Goal: Task Accomplishment & Management: Manage account settings

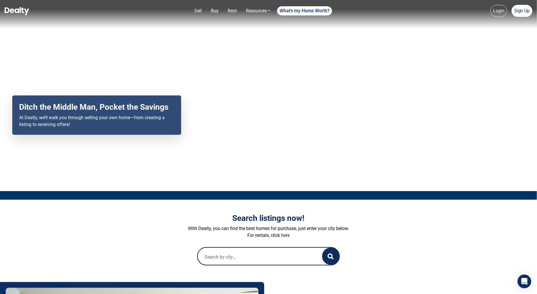
click at [500, 11] on link "Login" at bounding box center [499, 11] width 17 height 12
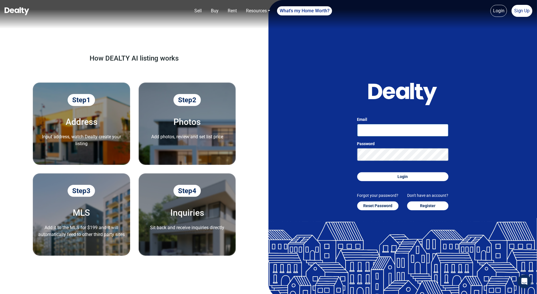
click at [391, 129] on input "Email" at bounding box center [402, 130] width 91 height 13
click at [392, 132] on input "suryaprakash+2@getcarnera.com" at bounding box center [402, 130] width 91 height 13
type input "suryaprakash+6@getcarnera.com"
click at [357, 172] on button "Login" at bounding box center [402, 176] width 91 height 9
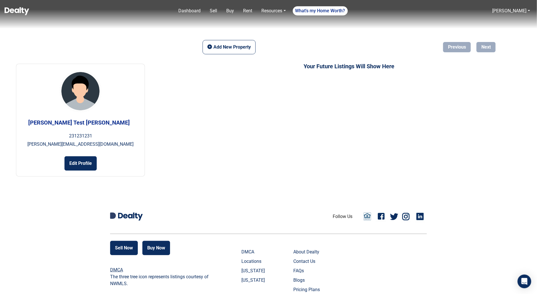
click at [237, 54] on div "Add New Property Previous Next Your Future Listings Will Show Here" at bounding box center [349, 103] width 376 height 148
click at [236, 50] on button "Add New Property" at bounding box center [229, 47] width 53 height 14
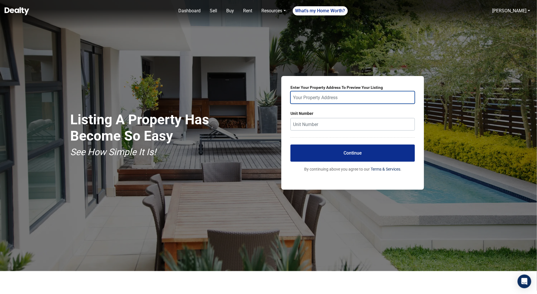
click at [327, 99] on input "text" at bounding box center [352, 97] width 124 height 13
paste input "2200 South Mckenzie St, Foley AL 36535"
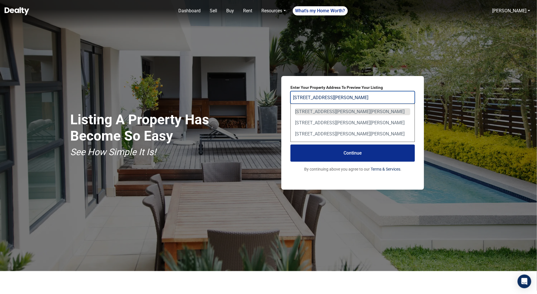
click at [337, 111] on div "2200 S McKenzie St, Foley, AL 36535, USA" at bounding box center [352, 111] width 115 height 7
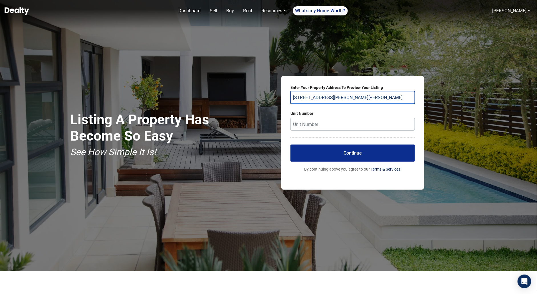
type input "2200 S McKenzie St, Foley, AL 36535, USA"
click at [364, 160] on button "Continue" at bounding box center [352, 152] width 124 height 17
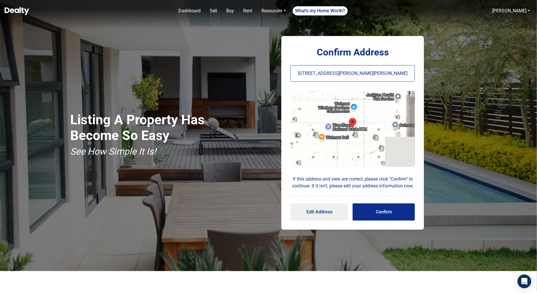
click at [387, 205] on button "Confirm" at bounding box center [384, 211] width 62 height 17
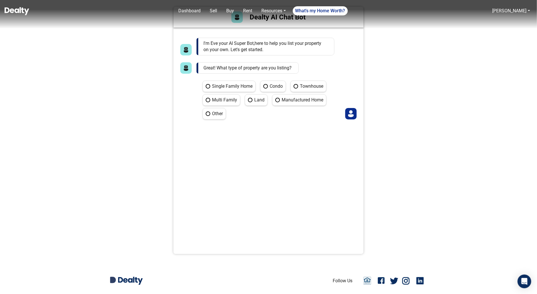
click at [257, 98] on label "Land" at bounding box center [256, 99] width 23 height 11
click at [249, 98] on Land "Land" at bounding box center [247, 96] width 4 height 4
radio Land "true"
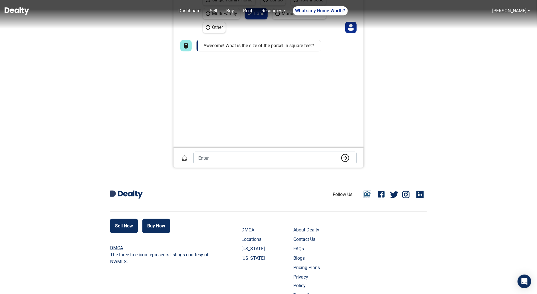
scroll to position [102, 0]
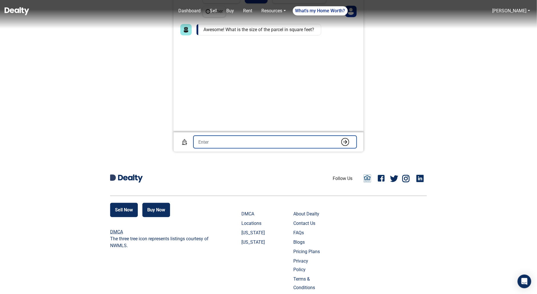
click at [244, 141] on input "number" at bounding box center [274, 142] width 163 height 13
type input "3330"
click at [346, 143] on img "submit" at bounding box center [345, 142] width 8 height 8
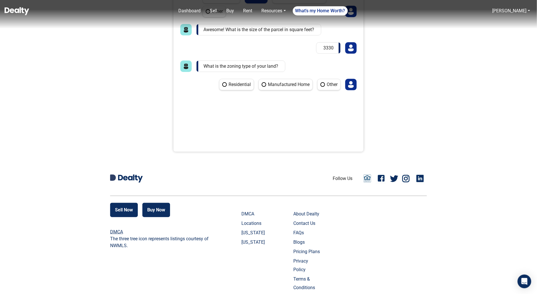
click at [329, 84] on label "Other" at bounding box center [328, 84] width 23 height 11
click at [321, 82] on Other "Other" at bounding box center [319, 81] width 4 height 4
radio Other "true"
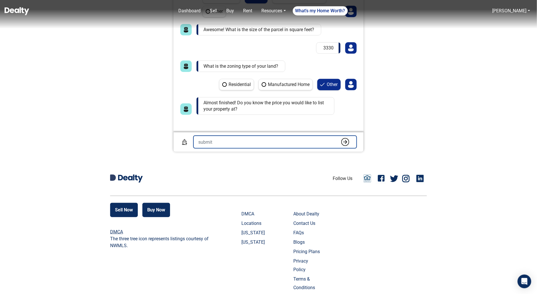
click at [275, 141] on input "number" at bounding box center [274, 142] width 163 height 13
type input "5000000"
click at [346, 144] on img "submit" at bounding box center [345, 142] width 8 height 8
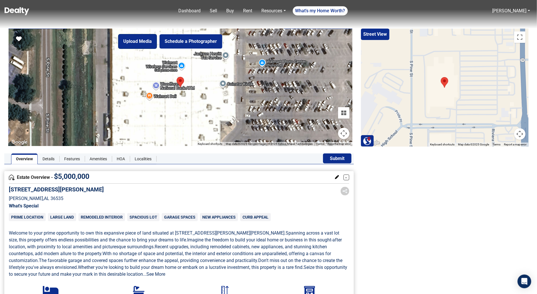
click at [145, 46] on button "Upload Media" at bounding box center [137, 41] width 38 height 14
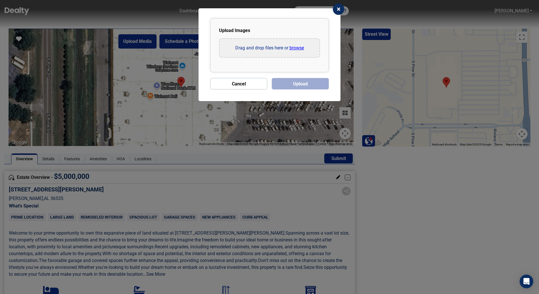
click at [298, 46] on input "file" at bounding box center [270, 48] width 100 height 18
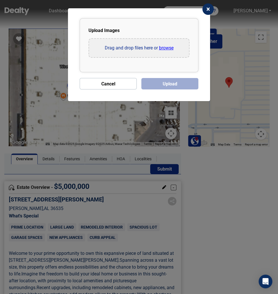
click at [174, 45] on input "file" at bounding box center [139, 48] width 100 height 18
type input "C:\fakepath\1891 W Camelot Dr-1.jpg"
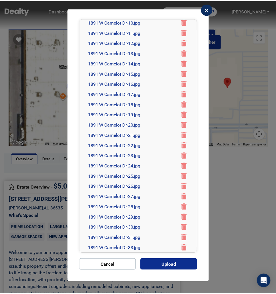
scroll to position [150, 0]
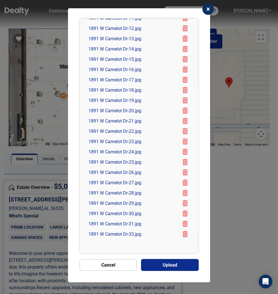
click at [159, 266] on button "Upload" at bounding box center [169, 264] width 57 height 11
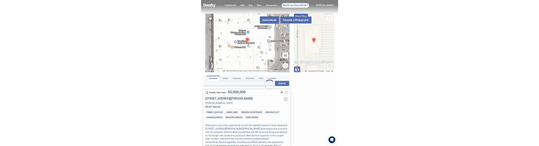
scroll to position [0, 0]
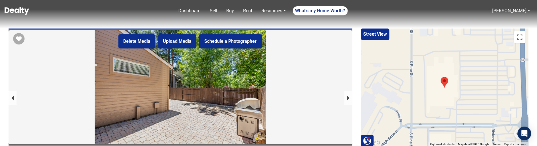
click at [211, 86] on div at bounding box center [181, 87] width 344 height 114
click at [145, 89] on div at bounding box center [181, 144] width 344 height 229
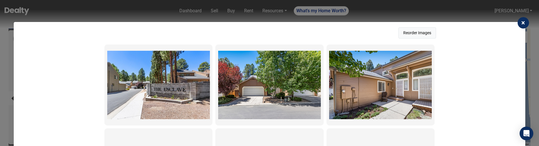
click at [414, 33] on button "Reorder Images" at bounding box center [418, 32] width 38 height 11
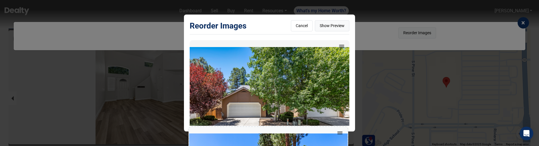
drag, startPoint x: 342, startPoint y: 47, endPoint x: 340, endPoint y: 134, distance: 87.9
click at [340, 134] on div "Reorder Images Cancel Show Preview" at bounding box center [269, 73] width 539 height 146
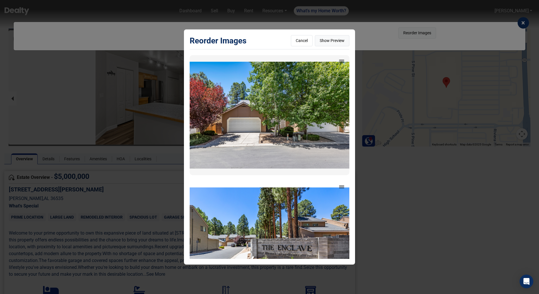
click at [338, 41] on button "Show Preview" at bounding box center [332, 40] width 35 height 11
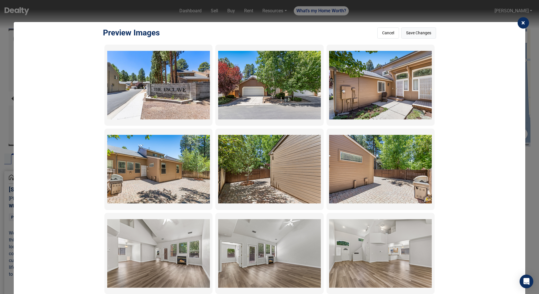
click at [417, 35] on button "Save Changes" at bounding box center [418, 32] width 35 height 11
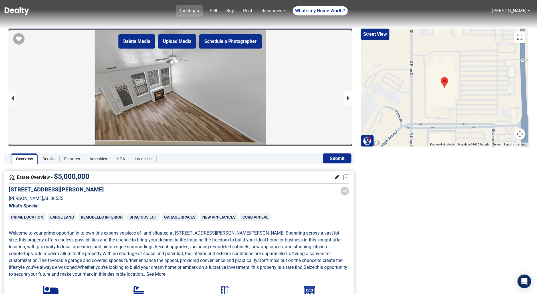
click at [198, 11] on link "Dashboard" at bounding box center [189, 10] width 27 height 11
click at [193, 7] on link "Dashboard" at bounding box center [189, 10] width 27 height 11
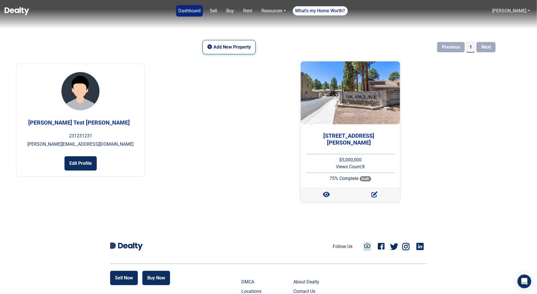
click at [232, 46] on button "Add New Property" at bounding box center [229, 47] width 53 height 14
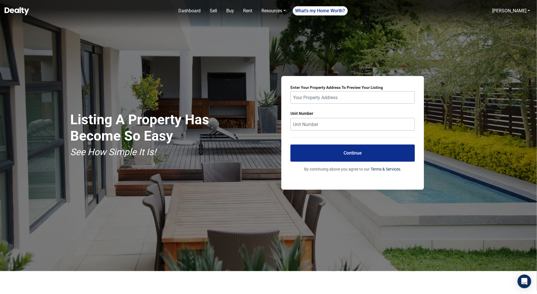
click at [316, 104] on form "Enter Your Property Address To Preview Your Listing Unit Number Continue By con…" at bounding box center [352, 128] width 124 height 87
click at [317, 96] on input "text" at bounding box center [352, 97] width 124 height 13
paste input "2001 Glenn Bldv Sw, Fort Payne AL 35968"
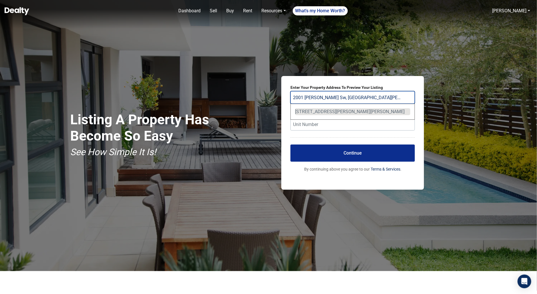
click at [317, 113] on div "2001 Glenn Blvd SW, Fort Payne, AL 35968, USA" at bounding box center [352, 111] width 115 height 7
type input "2001 Glenn Blvd SW, Fort Payne, AL 35968, USA"
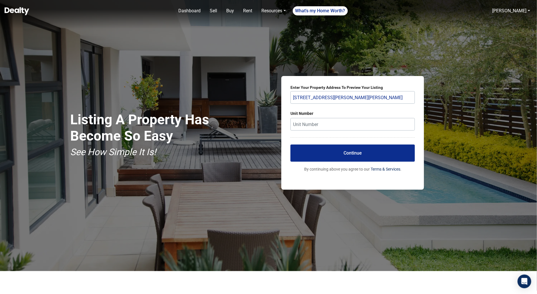
click at [349, 158] on button "Continue" at bounding box center [352, 152] width 124 height 17
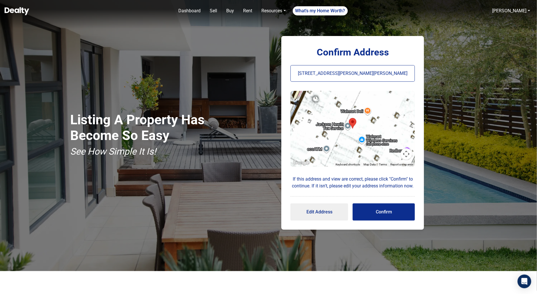
click at [386, 216] on button "Confirm" at bounding box center [384, 211] width 62 height 17
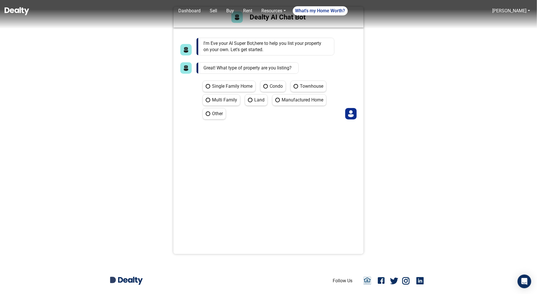
click at [255, 100] on label "Land" at bounding box center [256, 99] width 23 height 11
click at [249, 98] on Land "Land" at bounding box center [247, 96] width 4 height 4
radio Land "true"
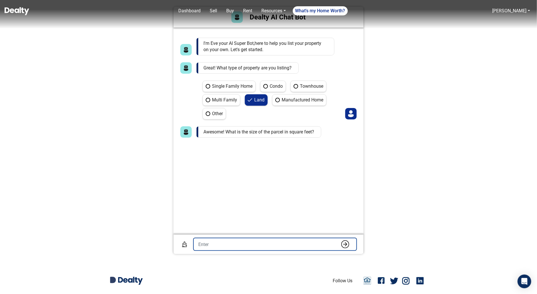
click at [249, 248] on input "number" at bounding box center [274, 244] width 163 height 13
type input "7000"
click at [340, 240] on button "submit" at bounding box center [345, 244] width 11 height 9
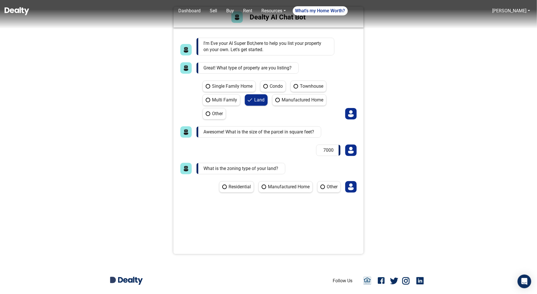
click at [332, 188] on label "Other" at bounding box center [328, 186] width 23 height 11
click at [321, 185] on Other "Other" at bounding box center [319, 183] width 4 height 4
radio Other "true"
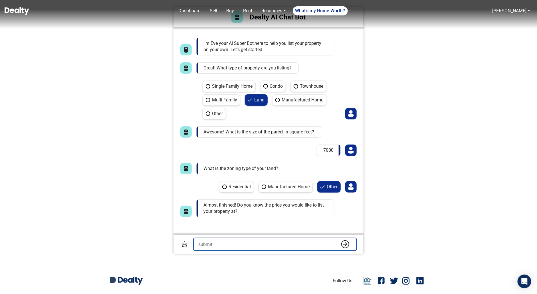
click at [261, 247] on input "number" at bounding box center [274, 244] width 163 height 13
type input "354000"
click at [340, 240] on button "submit" at bounding box center [345, 244] width 11 height 9
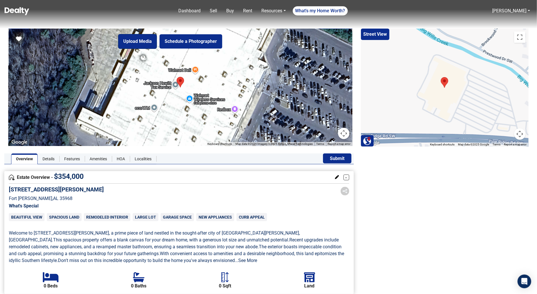
click at [142, 43] on button "Upload Media" at bounding box center [137, 41] width 38 height 14
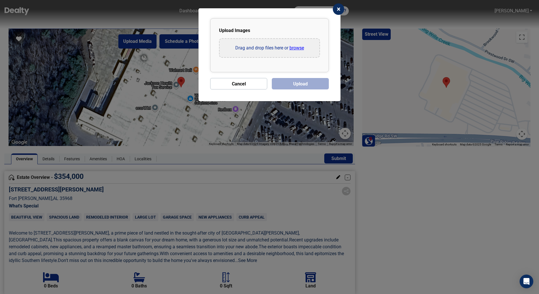
click at [291, 50] on input "file" at bounding box center [270, 48] width 100 height 18
type input "C:\fakepath\1891 W Camelot Dr-1.jpg"
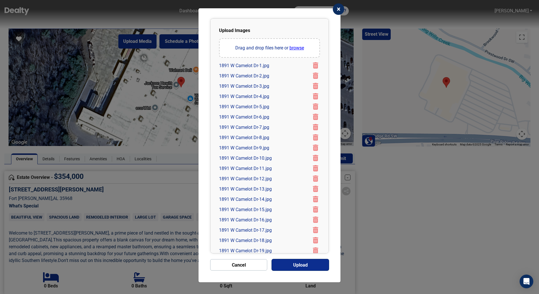
click at [308, 262] on button "Upload" at bounding box center [300, 264] width 57 height 11
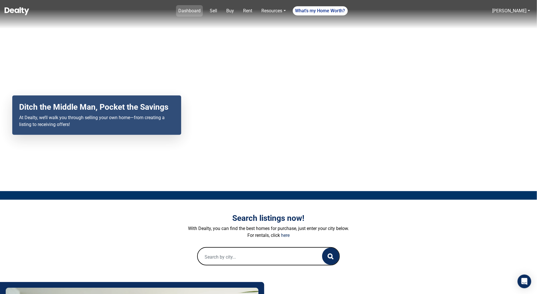
click at [193, 8] on link "Dashboard" at bounding box center [189, 10] width 27 height 11
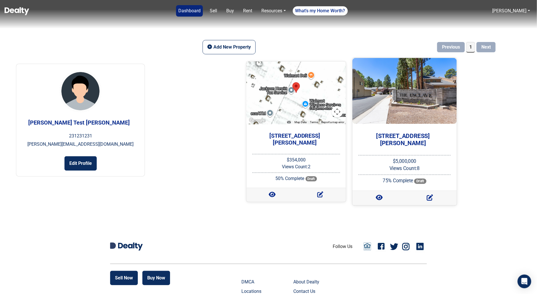
click at [413, 135] on h5 "[STREET_ADDRESS][PERSON_NAME]" at bounding box center [403, 139] width 95 height 14
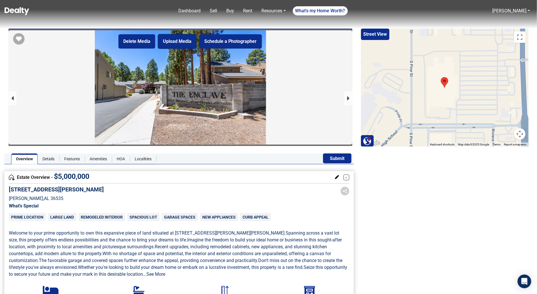
click at [180, 40] on button "Upload Media" at bounding box center [177, 41] width 38 height 14
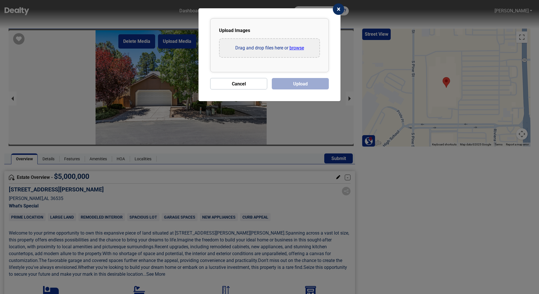
click at [299, 51] on input "file" at bounding box center [270, 48] width 100 height 18
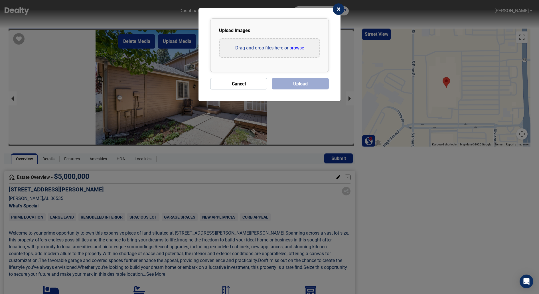
type input "C:\fakepath\1891 W Camelot Dr-1.jpg"
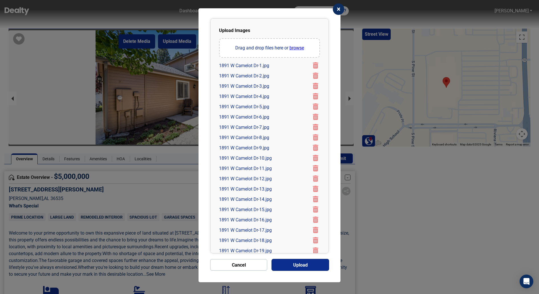
click at [295, 267] on button "Upload" at bounding box center [300, 264] width 57 height 11
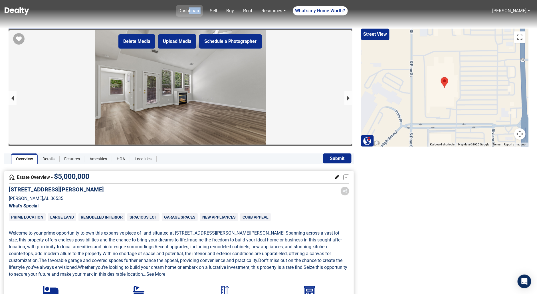
click at [191, 14] on link "Dashboard" at bounding box center [189, 10] width 27 height 11
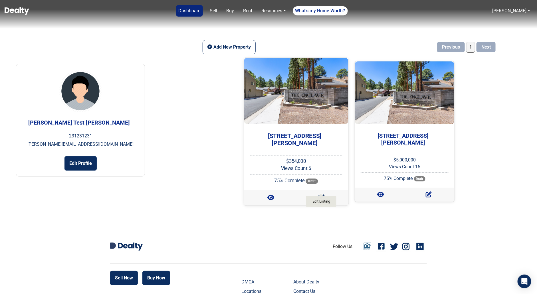
click at [320, 194] on icon at bounding box center [321, 197] width 6 height 6
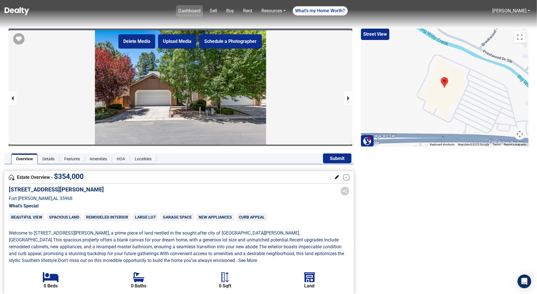
click at [191, 9] on link "Dashboard" at bounding box center [189, 10] width 27 height 11
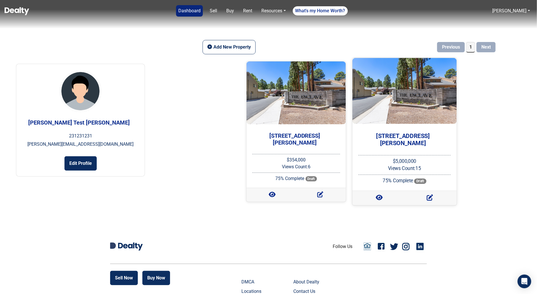
click at [406, 136] on h5 "[STREET_ADDRESS][PERSON_NAME]" at bounding box center [403, 139] width 95 height 14
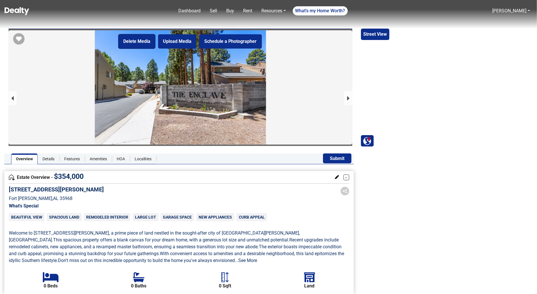
click at [147, 43] on button "Delete Media" at bounding box center [136, 41] width 37 height 14
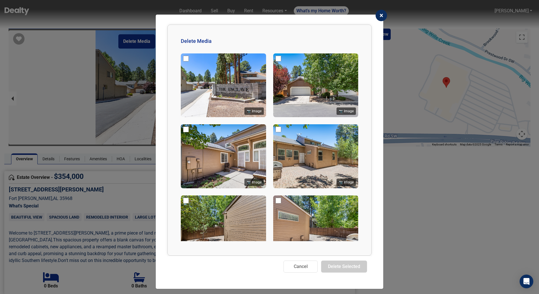
click at [185, 61] on div at bounding box center [186, 60] width 6 height 8
click at [189, 58] on img at bounding box center [223, 85] width 85 height 64
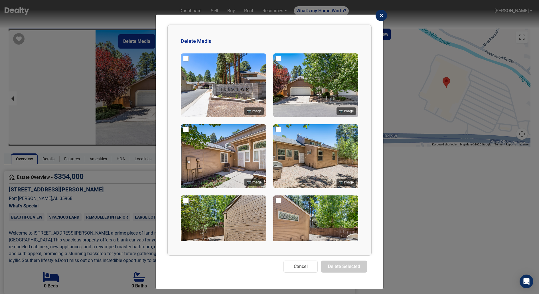
click at [187, 58] on input "checkbox" at bounding box center [186, 59] width 6 height 6
checkbox input "true"
click at [179, 125] on div "📷 Image 📷 Image 📷 Image 📷 Image 📷 Image 📷 Image 📷 Image 📷 Image 📷 Image 📷 Image…" at bounding box center [269, 145] width 187 height 192
click at [183, 125] on img at bounding box center [223, 156] width 85 height 64
click at [184, 131] on input "checkbox" at bounding box center [186, 129] width 6 height 6
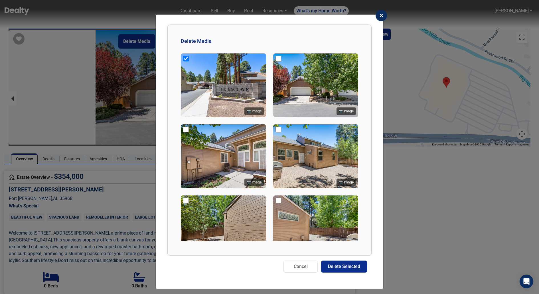
checkbox input "true"
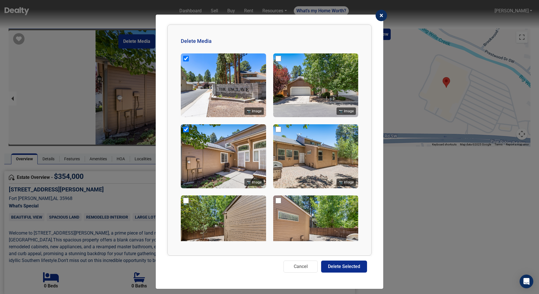
click at [277, 58] on input "checkbox" at bounding box center [279, 59] width 6 height 6
checkbox input "true"
click at [278, 128] on input "checkbox" at bounding box center [279, 129] width 6 height 6
checkbox input "true"
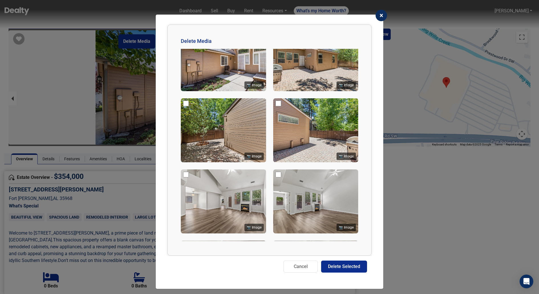
scroll to position [110, 0]
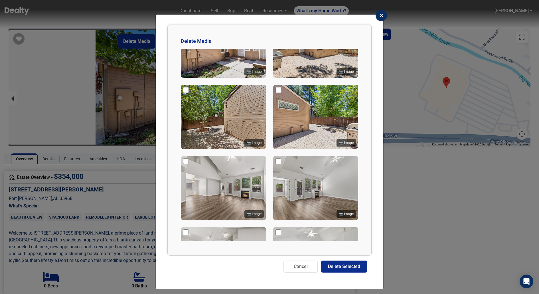
click at [185, 93] on div at bounding box center [186, 91] width 6 height 8
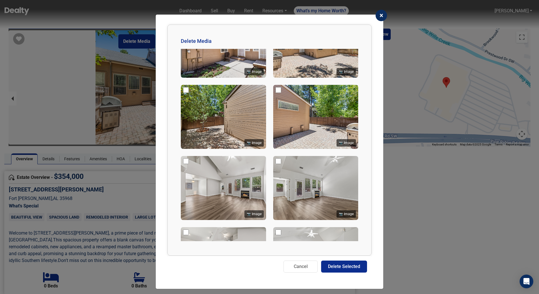
click at [187, 90] on input "checkbox" at bounding box center [186, 90] width 6 height 6
checkbox input "true"
click at [279, 90] on input "checkbox" at bounding box center [279, 90] width 6 height 6
checkbox input "true"
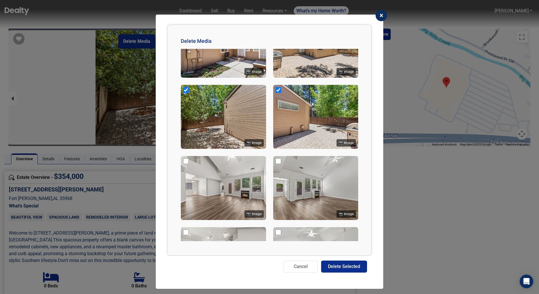
click at [183, 163] on input "checkbox" at bounding box center [186, 161] width 6 height 6
checkbox input "true"
click at [276, 163] on input "checkbox" at bounding box center [279, 161] width 6 height 6
checkbox input "true"
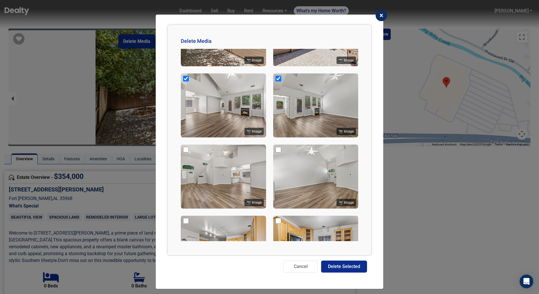
scroll to position [194, 0]
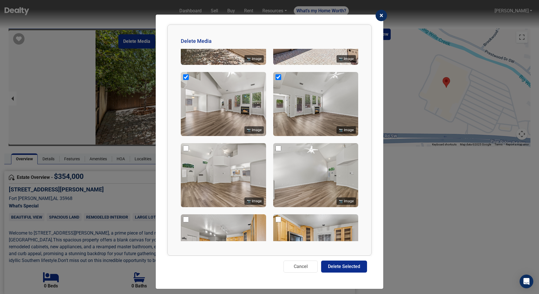
click at [185, 148] on input "checkbox" at bounding box center [186, 148] width 6 height 6
checkbox input "true"
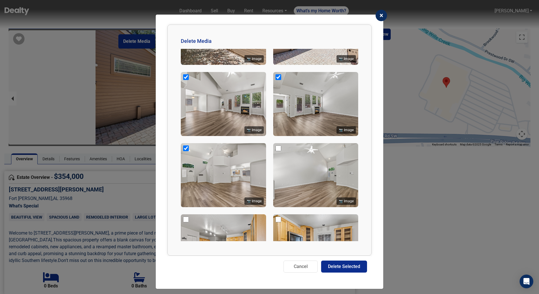
click at [279, 147] on input "checkbox" at bounding box center [279, 148] width 6 height 6
checkbox input "true"
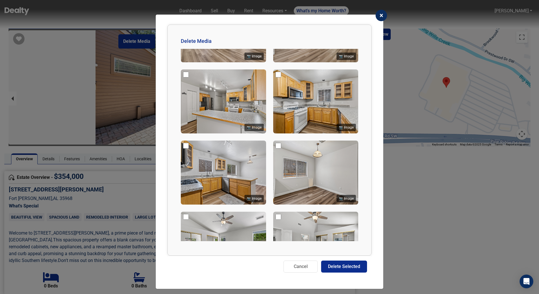
scroll to position [305, 0]
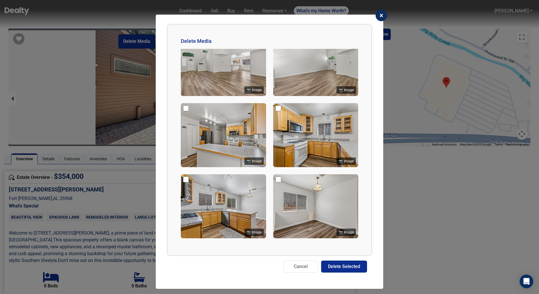
click at [185, 109] on input "checkbox" at bounding box center [186, 108] width 6 height 6
checkbox input "true"
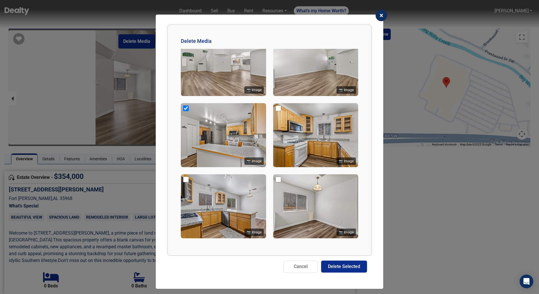
click at [277, 111] on input "checkbox" at bounding box center [279, 108] width 6 height 6
checkbox input "true"
click at [183, 179] on input "checkbox" at bounding box center [186, 179] width 6 height 6
checkbox input "true"
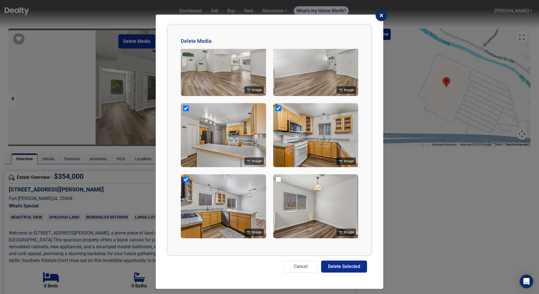
click at [279, 180] on input "checkbox" at bounding box center [279, 179] width 6 height 6
checkbox input "true"
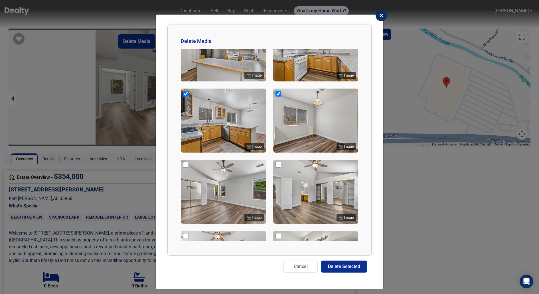
scroll to position [403, 0]
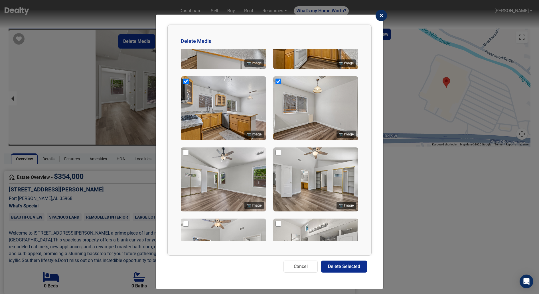
click at [187, 154] on input "checkbox" at bounding box center [186, 153] width 6 height 6
checkbox input "true"
click at [276, 151] on input "checkbox" at bounding box center [279, 153] width 6 height 6
checkbox input "true"
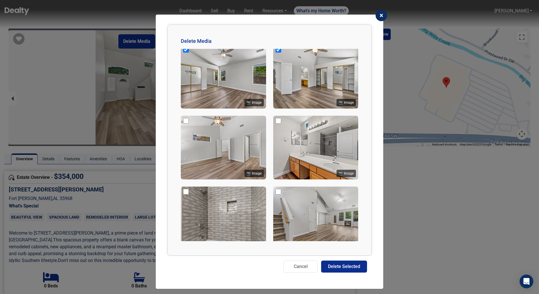
scroll to position [510, 0]
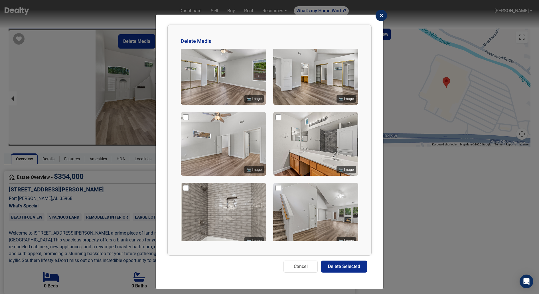
click at [185, 119] on input "checkbox" at bounding box center [186, 117] width 6 height 6
checkbox input "true"
click at [305, 127] on img at bounding box center [315, 144] width 85 height 64
click at [278, 118] on input "checkbox" at bounding box center [279, 117] width 6 height 6
checkbox input "true"
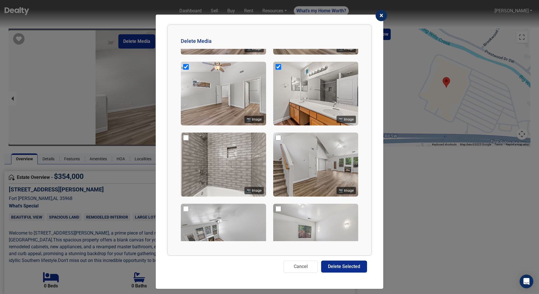
scroll to position [596, 0]
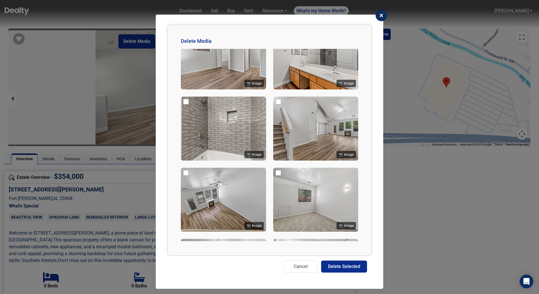
click at [186, 102] on input "checkbox" at bounding box center [186, 102] width 6 height 6
checkbox input "true"
click at [281, 103] on img at bounding box center [315, 128] width 85 height 64
click at [277, 103] on input "checkbox" at bounding box center [279, 102] width 6 height 6
checkbox input "true"
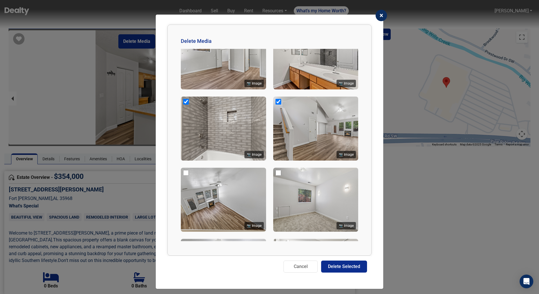
click at [185, 173] on input "checkbox" at bounding box center [186, 173] width 6 height 6
checkbox input "true"
click at [279, 174] on input "checkbox" at bounding box center [279, 173] width 6 height 6
checkbox input "true"
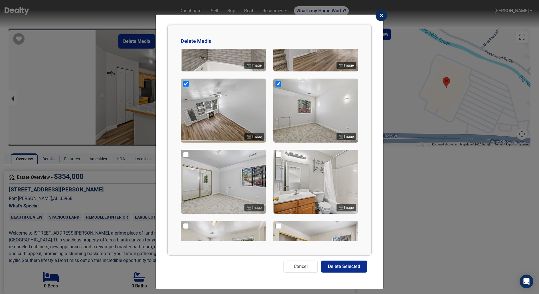
scroll to position [701, 0]
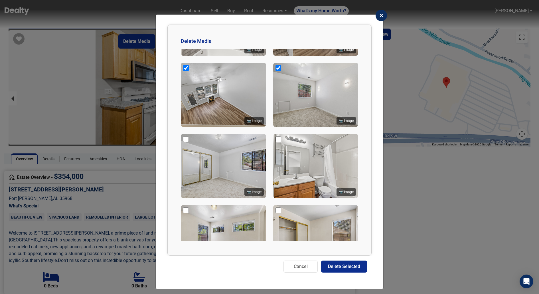
click at [187, 142] on input "checkbox" at bounding box center [186, 139] width 6 height 6
checkbox input "true"
click at [280, 140] on input "checkbox" at bounding box center [279, 139] width 6 height 6
checkbox input "true"
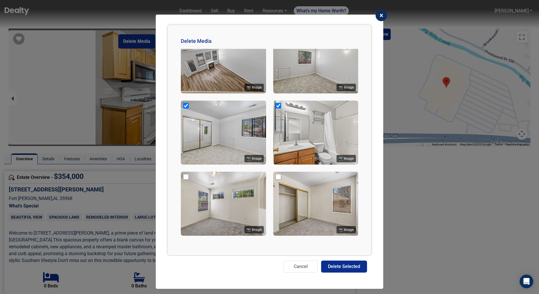
scroll to position [762, 0]
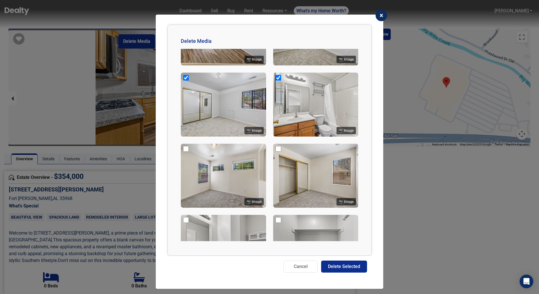
click at [184, 151] on input "checkbox" at bounding box center [186, 149] width 6 height 6
checkbox input "true"
click at [279, 151] on input "checkbox" at bounding box center [279, 149] width 6 height 6
checkbox input "true"
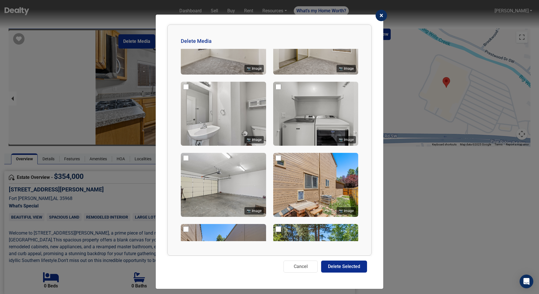
scroll to position [898, 0]
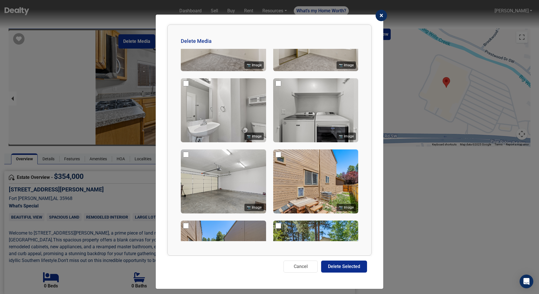
click at [187, 86] on input "checkbox" at bounding box center [186, 83] width 6 height 6
checkbox input "true"
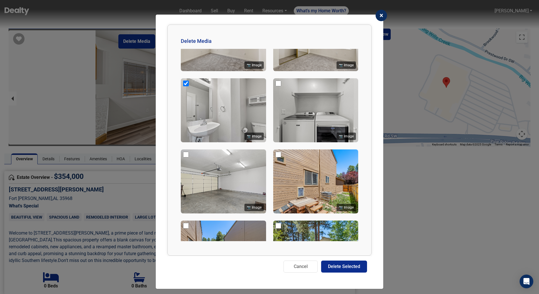
click at [186, 159] on div at bounding box center [186, 156] width 6 height 8
click at [186, 156] on input "checkbox" at bounding box center [186, 155] width 6 height 6
checkbox input "true"
click at [185, 230] on div at bounding box center [186, 227] width 6 height 8
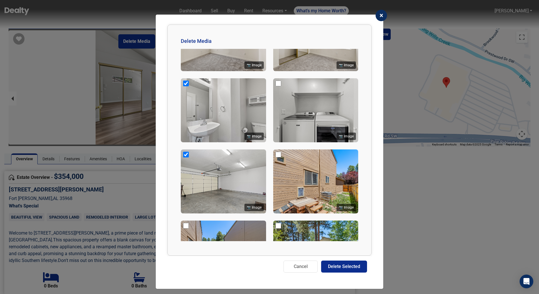
click at [185, 228] on input "checkbox" at bounding box center [186, 226] width 6 height 6
checkbox input "true"
click at [279, 227] on input "checkbox" at bounding box center [279, 226] width 6 height 6
checkbox input "true"
click at [278, 156] on input "checkbox" at bounding box center [279, 155] width 6 height 6
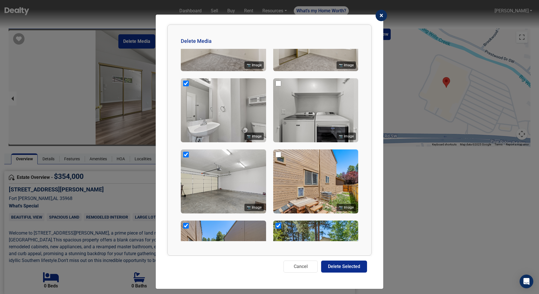
checkbox input "true"
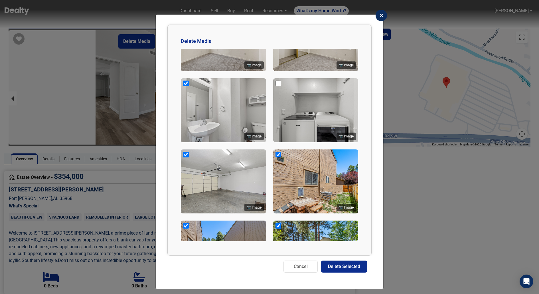
click at [277, 84] on input "checkbox" at bounding box center [279, 83] width 6 height 6
checkbox input "true"
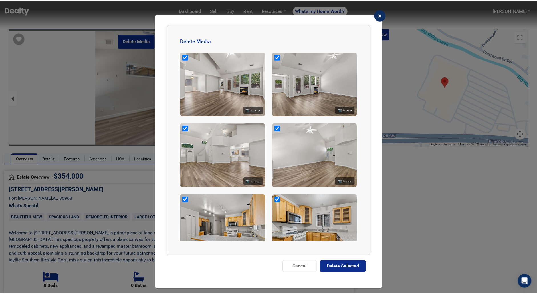
scroll to position [204, 0]
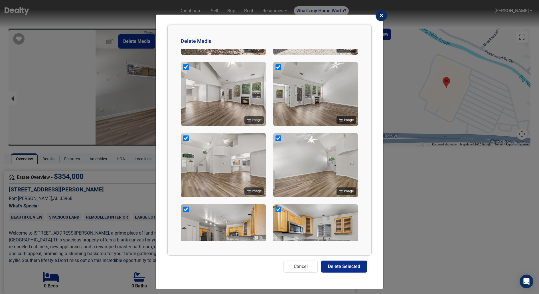
click at [342, 267] on button "Delete Selected" at bounding box center [344, 266] width 46 height 12
checkbox input "false"
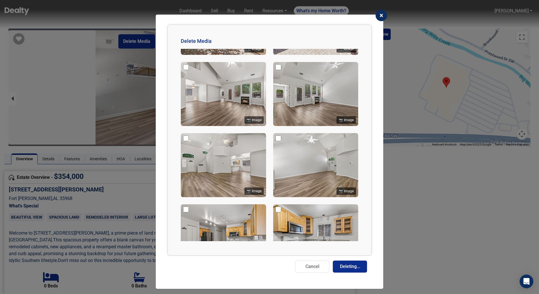
checkbox input "false"
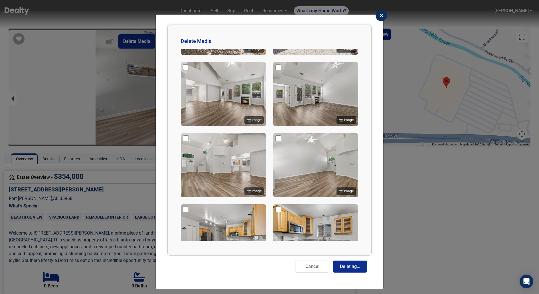
checkbox input "false"
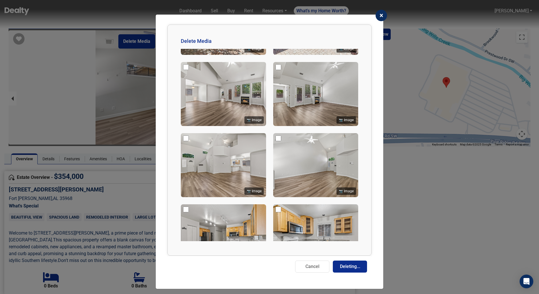
checkbox input "false"
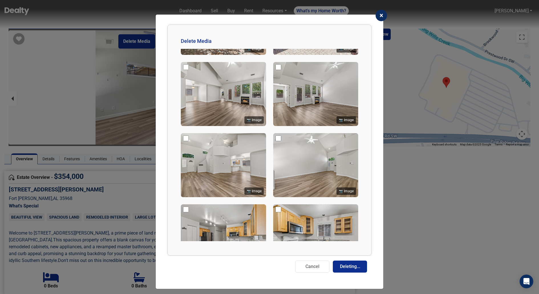
checkbox input "false"
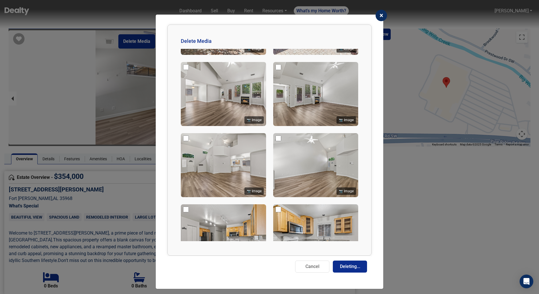
checkbox input "false"
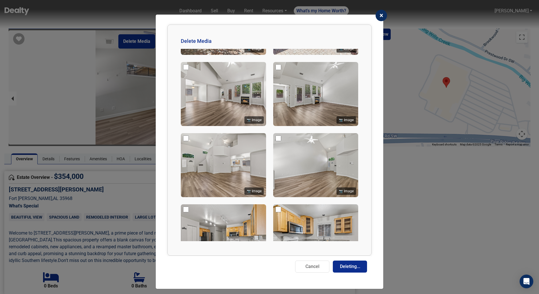
checkbox input "false"
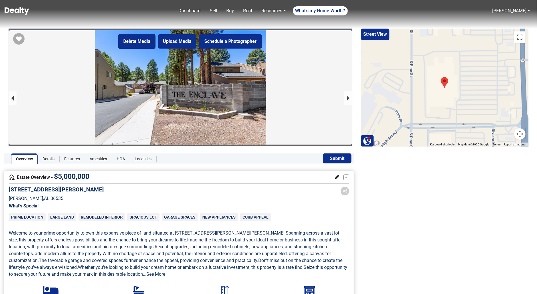
click at [138, 41] on button "Delete Media" at bounding box center [136, 41] width 37 height 14
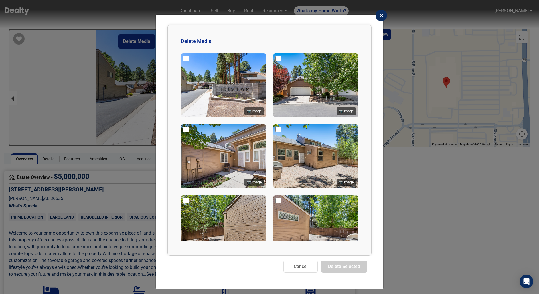
click at [186, 60] on input "checkbox" at bounding box center [186, 59] width 6 height 6
checkbox input "true"
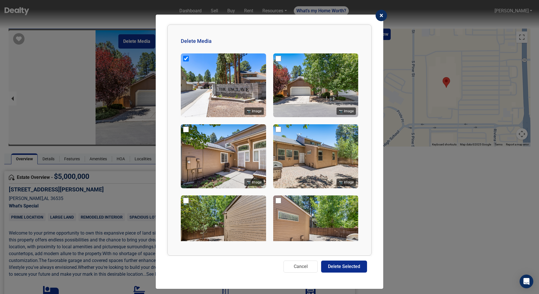
click at [279, 62] on div at bounding box center [279, 60] width 6 height 8
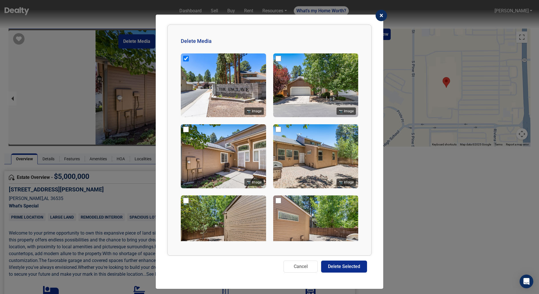
click at [280, 57] on input "checkbox" at bounding box center [279, 59] width 6 height 6
checkbox input "true"
click at [185, 128] on input "checkbox" at bounding box center [186, 129] width 6 height 6
checkbox input "true"
click at [276, 129] on input "checkbox" at bounding box center [279, 129] width 6 height 6
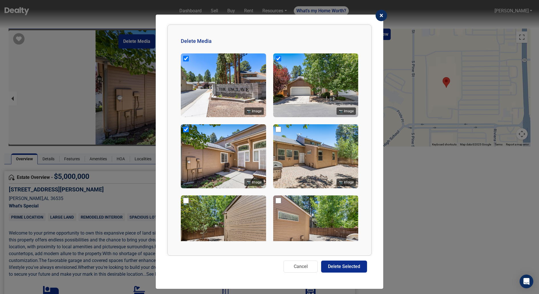
checkbox input "true"
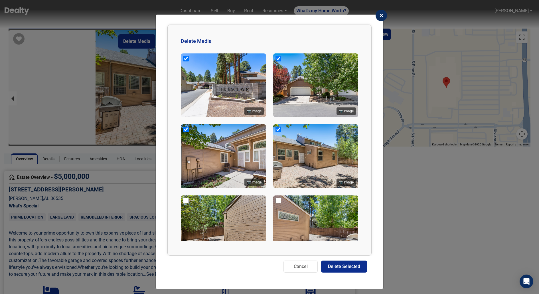
click at [188, 201] on input "checkbox" at bounding box center [186, 200] width 6 height 6
checkbox input "true"
click at [277, 201] on input "checkbox" at bounding box center [279, 200] width 6 height 6
checkbox input "true"
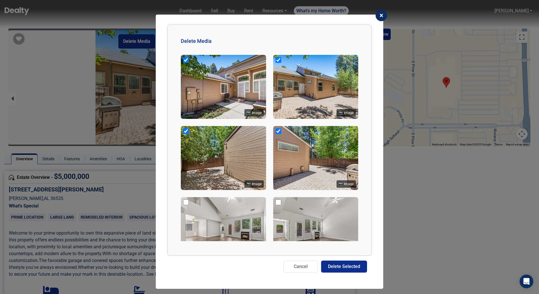
scroll to position [124, 0]
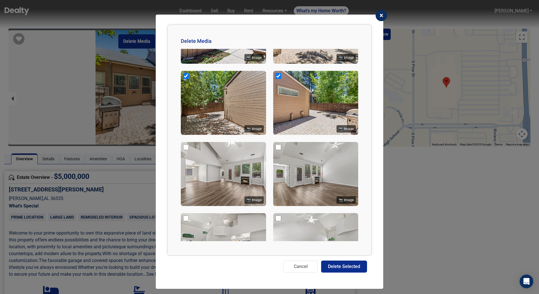
click at [186, 147] on input "checkbox" at bounding box center [186, 147] width 6 height 6
checkbox input "true"
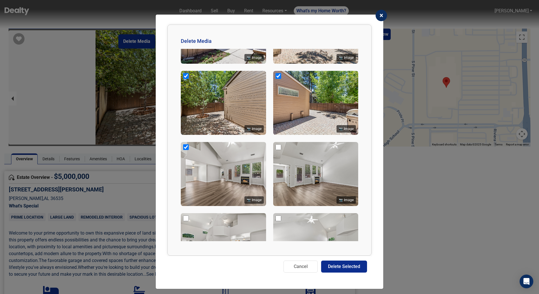
click at [278, 149] on input "checkbox" at bounding box center [279, 147] width 6 height 6
checkbox input "true"
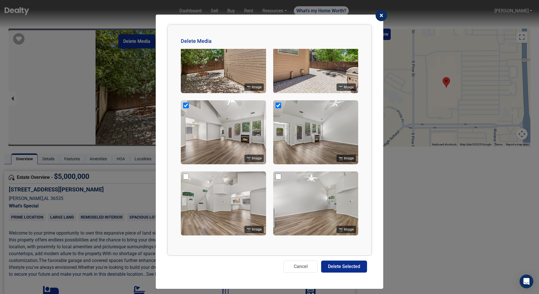
scroll to position [170, 0]
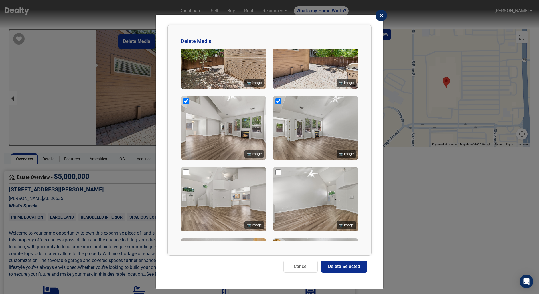
click at [185, 172] on input "checkbox" at bounding box center [186, 172] width 6 height 6
checkbox input "true"
click at [279, 171] on input "checkbox" at bounding box center [279, 172] width 6 height 6
checkbox input "true"
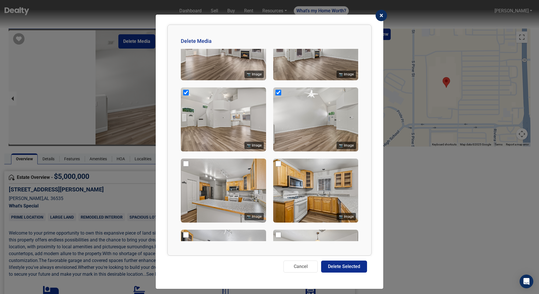
scroll to position [258, 0]
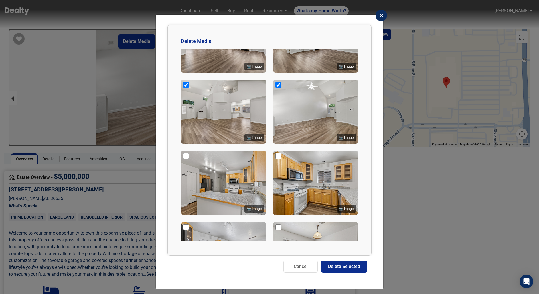
click at [187, 155] on input "checkbox" at bounding box center [186, 156] width 6 height 6
checkbox input "true"
click at [187, 231] on div at bounding box center [186, 228] width 6 height 8
click at [186, 225] on input "checkbox" at bounding box center [186, 227] width 6 height 6
checkbox input "true"
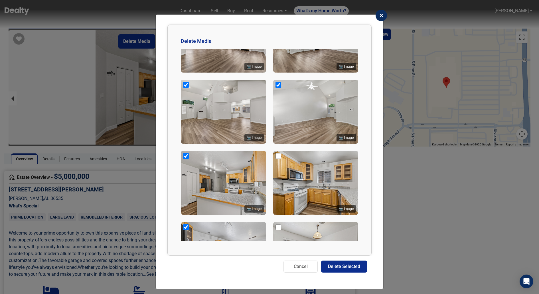
click at [276, 227] on input "checkbox" at bounding box center [279, 227] width 6 height 6
checkbox input "true"
click at [277, 157] on input "checkbox" at bounding box center [279, 156] width 6 height 6
checkbox input "true"
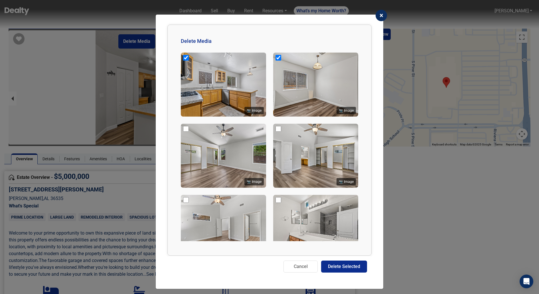
scroll to position [452, 0]
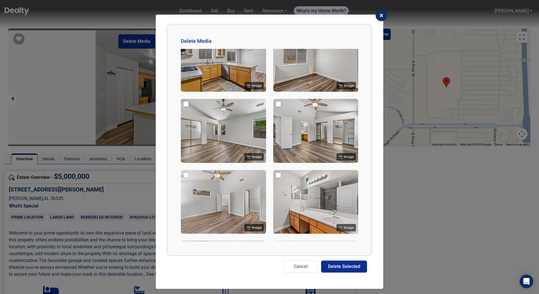
click at [185, 104] on input "checkbox" at bounding box center [186, 104] width 6 height 6
checkbox input "true"
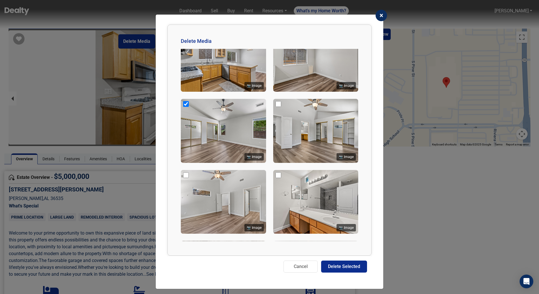
click at [183, 173] on input "checkbox" at bounding box center [186, 175] width 6 height 6
checkbox input "true"
click at [282, 176] on img at bounding box center [315, 202] width 85 height 64
click at [279, 176] on input "checkbox" at bounding box center [279, 175] width 6 height 6
checkbox input "true"
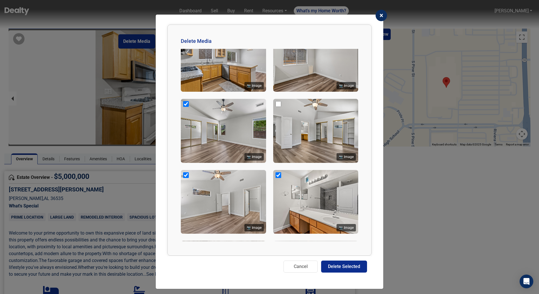
click at [280, 104] on input "checkbox" at bounding box center [279, 104] width 6 height 6
checkbox input "true"
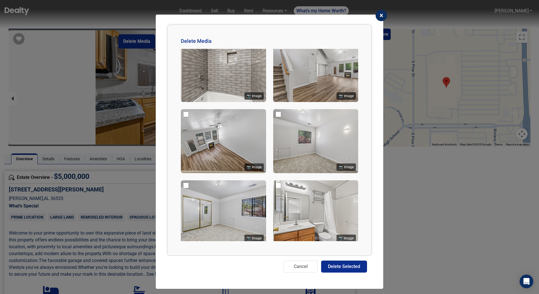
scroll to position [635, 0]
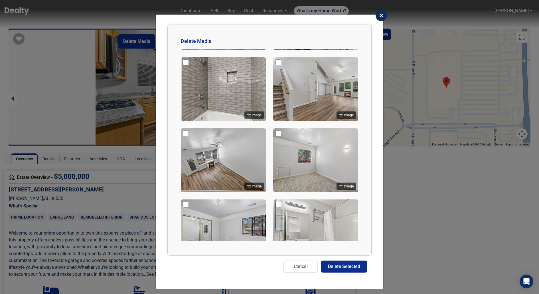
click at [185, 63] on input "checkbox" at bounding box center [186, 62] width 6 height 6
checkbox input "true"
click at [185, 133] on input "checkbox" at bounding box center [186, 133] width 6 height 6
checkbox input "true"
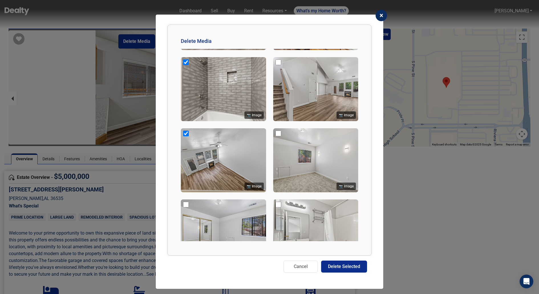
click at [274, 67] on img at bounding box center [315, 89] width 85 height 64
click at [278, 65] on input "checkbox" at bounding box center [279, 62] width 6 height 6
checkbox input "true"
click at [279, 136] on input "checkbox" at bounding box center [279, 133] width 6 height 6
checkbox input "true"
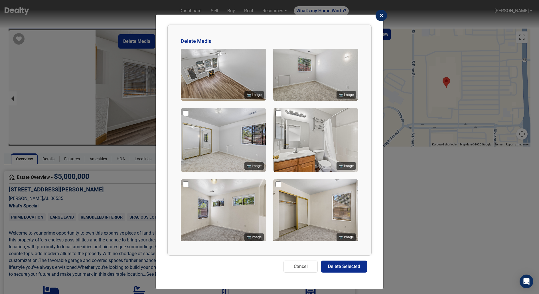
scroll to position [739, 0]
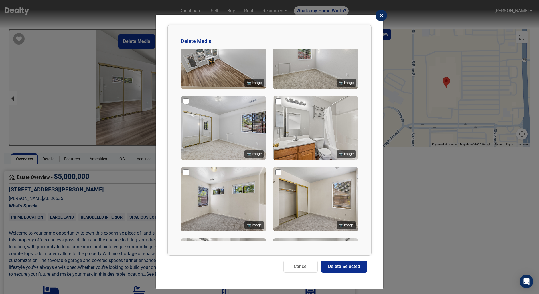
click at [186, 103] on input "checkbox" at bounding box center [186, 101] width 6 height 6
checkbox input "true"
click at [185, 174] on input "checkbox" at bounding box center [186, 172] width 6 height 6
checkbox input "true"
click at [280, 101] on input "checkbox" at bounding box center [279, 101] width 6 height 6
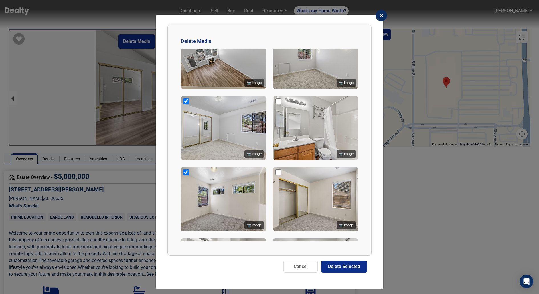
checkbox input "true"
click at [278, 170] on img at bounding box center [315, 199] width 85 height 64
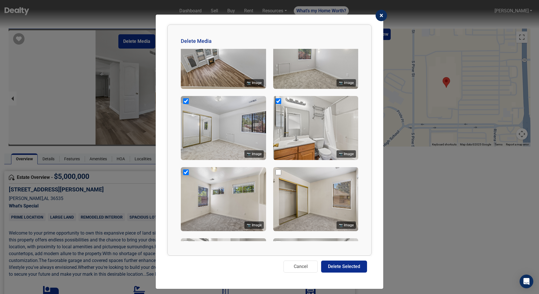
click at [277, 175] on input "checkbox" at bounding box center [279, 172] width 6 height 6
checkbox input "true"
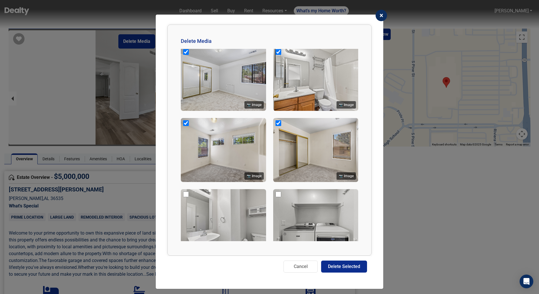
scroll to position [828, 0]
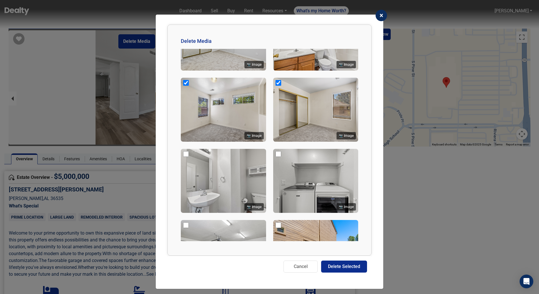
click at [185, 155] on input "checkbox" at bounding box center [186, 154] width 6 height 6
checkbox input "true"
click at [186, 227] on input "checkbox" at bounding box center [186, 225] width 6 height 6
checkbox input "true"
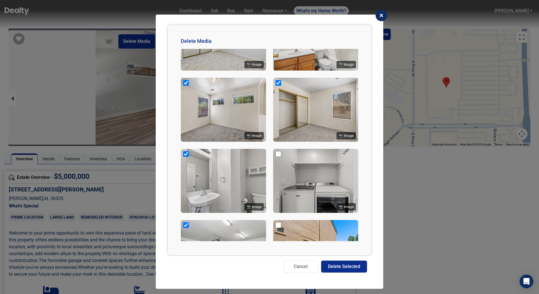
click at [279, 226] on input "checkbox" at bounding box center [279, 225] width 6 height 6
checkbox input "true"
click at [278, 152] on img at bounding box center [315, 181] width 85 height 64
click at [278, 153] on input "checkbox" at bounding box center [279, 154] width 6 height 6
checkbox input "true"
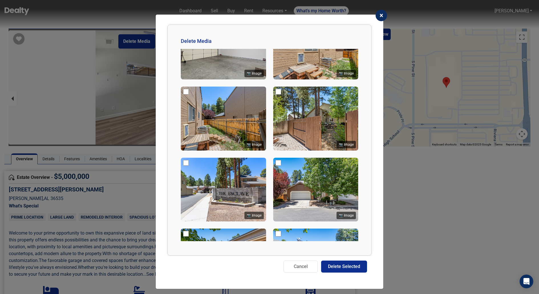
scroll to position [1020, 0]
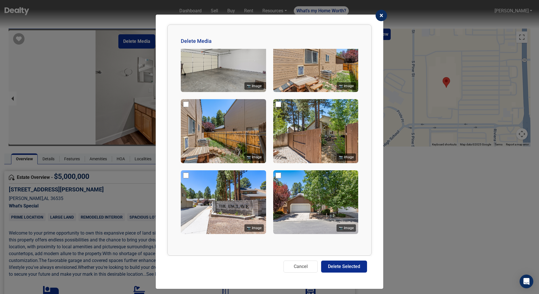
click at [187, 107] on input "checkbox" at bounding box center [186, 104] width 6 height 6
checkbox input "true"
click at [184, 177] on input "checkbox" at bounding box center [186, 175] width 6 height 6
checkbox input "true"
click at [280, 109] on div at bounding box center [279, 105] width 6 height 8
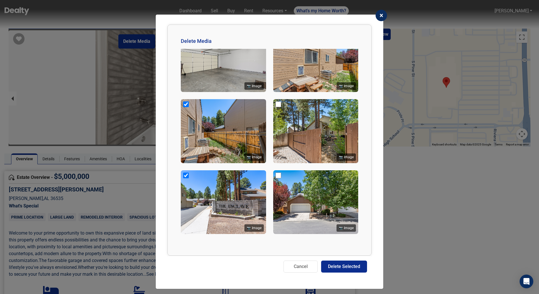
click at [280, 107] on input "checkbox" at bounding box center [279, 104] width 6 height 6
checkbox input "true"
click at [278, 175] on input "checkbox" at bounding box center [279, 175] width 6 height 6
checkbox input "true"
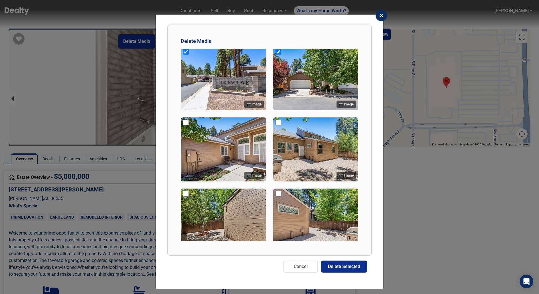
scroll to position [1151, 0]
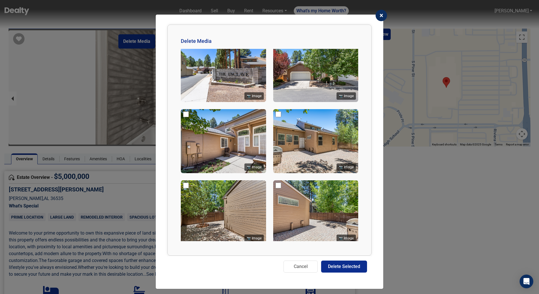
click at [189, 118] on img at bounding box center [223, 141] width 85 height 64
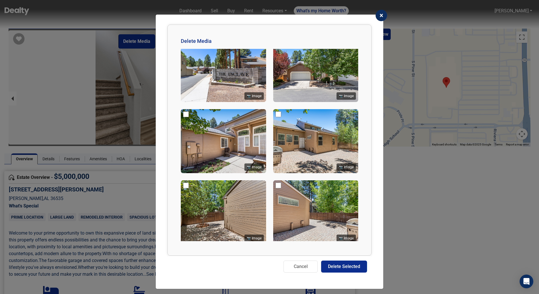
click at [188, 117] on input "checkbox" at bounding box center [186, 114] width 6 height 6
checkbox input "true"
click at [185, 186] on input "checkbox" at bounding box center [186, 185] width 6 height 6
checkbox input "true"
click at [280, 187] on input "checkbox" at bounding box center [279, 185] width 6 height 6
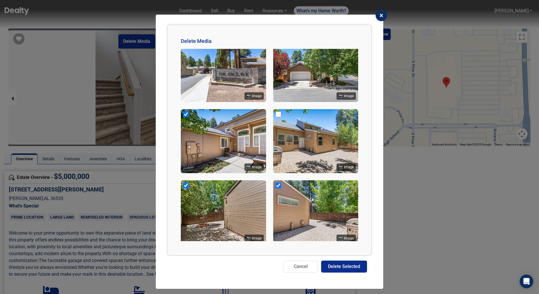
checkbox input "true"
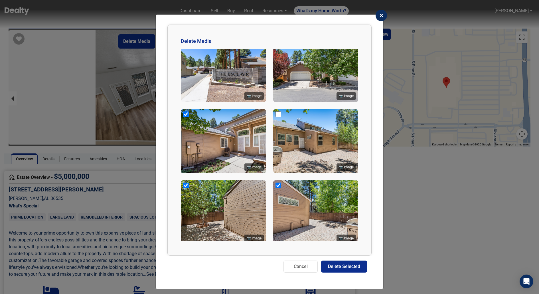
click at [279, 117] on input "checkbox" at bounding box center [279, 114] width 6 height 6
checkbox input "true"
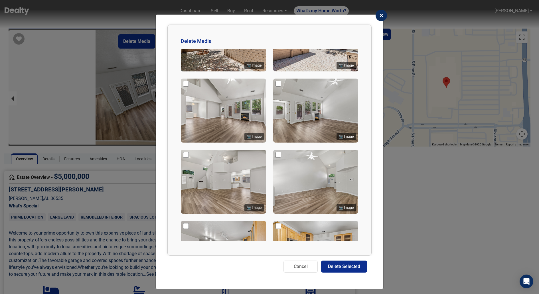
scroll to position [1310, 0]
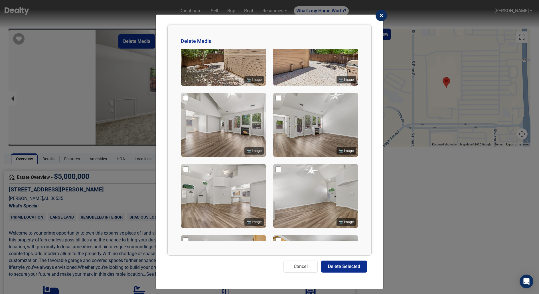
click at [186, 99] on input "checkbox" at bounding box center [186, 98] width 6 height 6
checkbox input "true"
click at [277, 101] on input "checkbox" at bounding box center [279, 98] width 6 height 6
checkbox input "false"
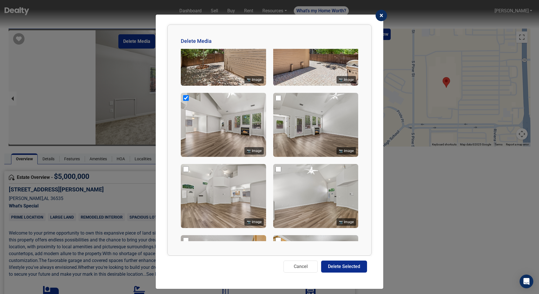
click at [279, 172] on input "checkbox" at bounding box center [279, 169] width 6 height 6
checkbox input "true"
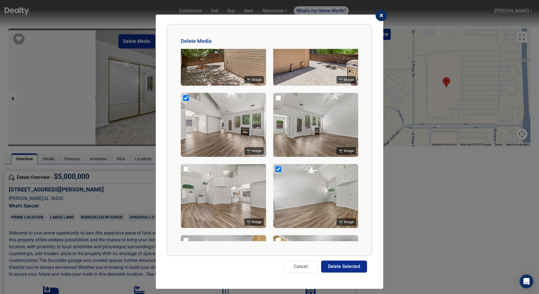
click at [279, 100] on input "checkbox" at bounding box center [279, 98] width 6 height 6
checkbox input "true"
click at [188, 172] on input "checkbox" at bounding box center [186, 169] width 6 height 6
checkbox input "true"
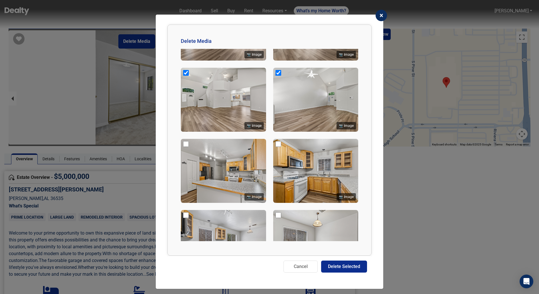
scroll to position [1411, 0]
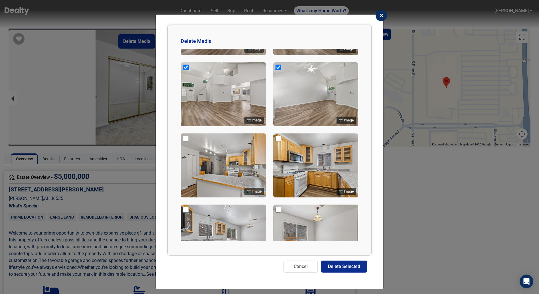
click at [185, 141] on input "checkbox" at bounding box center [186, 139] width 6 height 6
checkbox input "true"
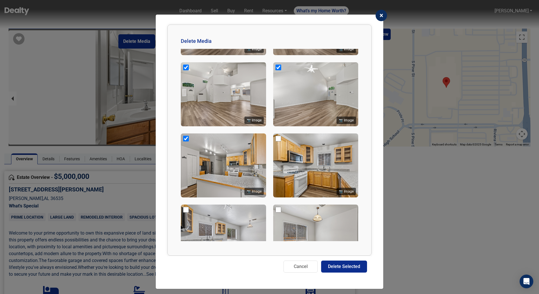
click at [183, 212] on input "checkbox" at bounding box center [186, 210] width 6 height 6
checkbox input "true"
click at [277, 212] on input "checkbox" at bounding box center [279, 210] width 6 height 6
checkbox input "true"
click at [279, 141] on input "checkbox" at bounding box center [279, 139] width 6 height 6
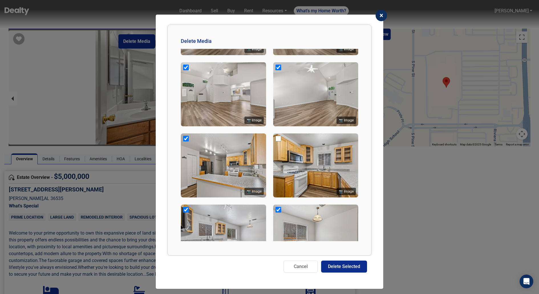
checkbox input "true"
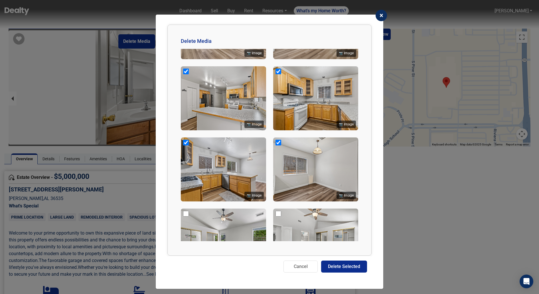
scroll to position [1532, 0]
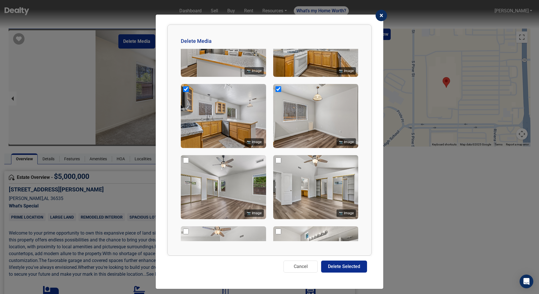
click at [184, 163] on input "checkbox" at bounding box center [186, 160] width 6 height 6
checkbox input "true"
click at [279, 163] on input "checkbox" at bounding box center [279, 160] width 6 height 6
checkbox input "true"
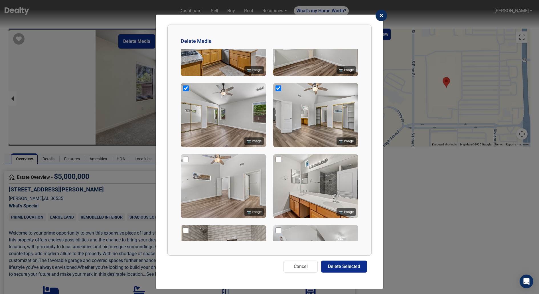
scroll to position [1665, 0]
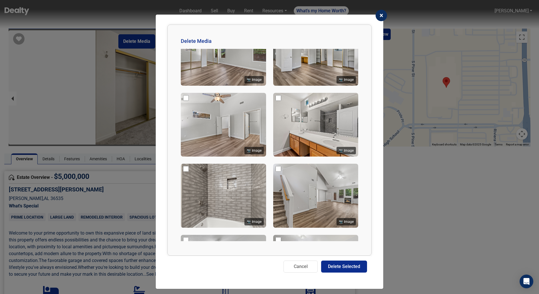
click at [185, 101] on input "checkbox" at bounding box center [186, 98] width 6 height 6
checkbox input "true"
click at [277, 101] on input "checkbox" at bounding box center [279, 98] width 6 height 6
checkbox input "true"
click at [185, 171] on input "checkbox" at bounding box center [186, 169] width 6 height 6
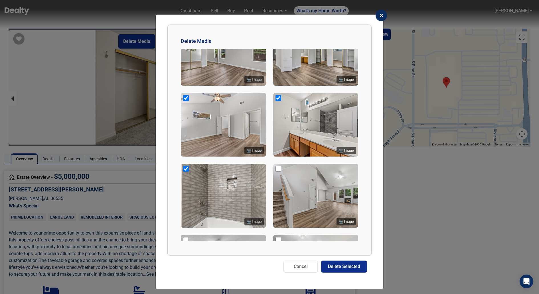
checkbox input "true"
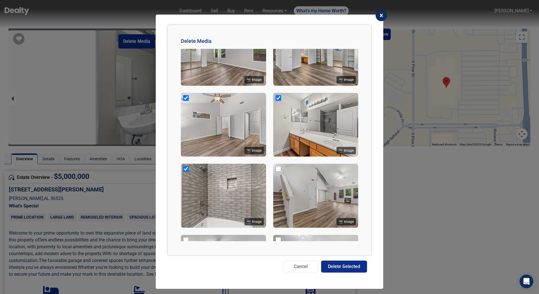
click at [279, 171] on input "checkbox" at bounding box center [279, 169] width 6 height 6
checkbox input "true"
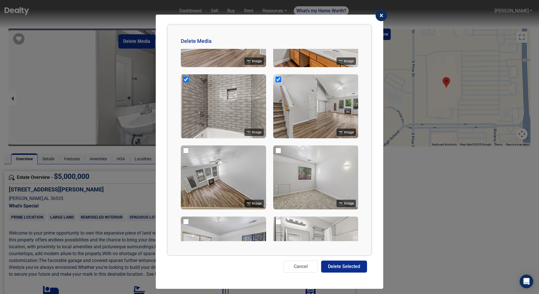
scroll to position [1822, 0]
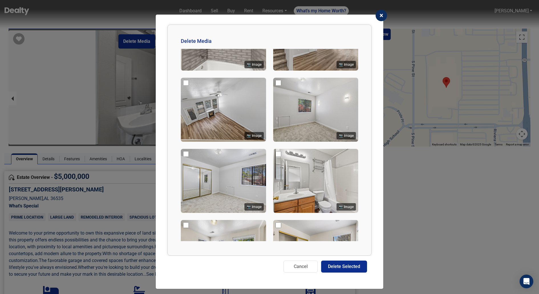
click at [186, 86] on input "checkbox" at bounding box center [186, 83] width 6 height 6
checkbox input "true"
click at [278, 86] on input "checkbox" at bounding box center [279, 83] width 6 height 6
checkbox input "true"
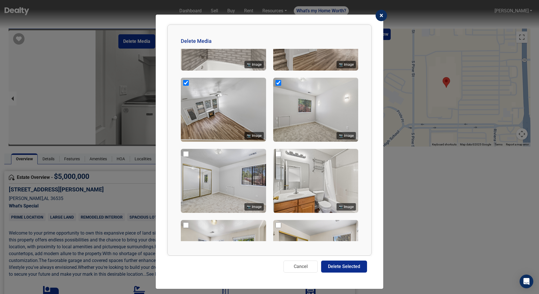
click at [184, 157] on input "checkbox" at bounding box center [186, 154] width 6 height 6
checkbox input "true"
click at [276, 157] on input "checkbox" at bounding box center [279, 154] width 6 height 6
checkbox input "true"
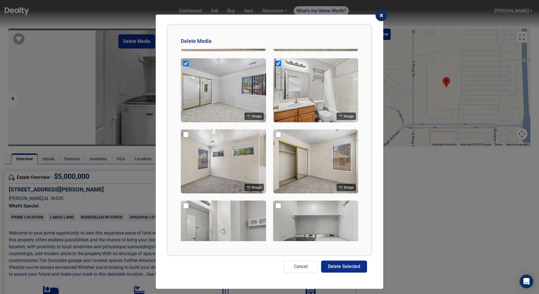
scroll to position [1967, 0]
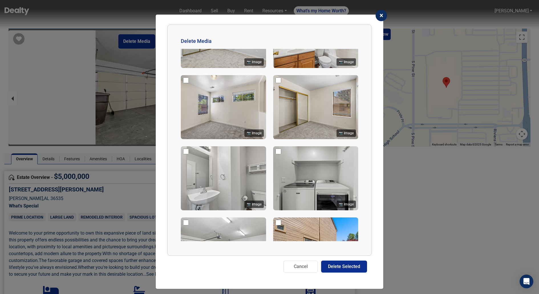
click at [185, 83] on input "checkbox" at bounding box center [186, 80] width 6 height 6
checkbox input "true"
click at [281, 83] on input "checkbox" at bounding box center [279, 80] width 6 height 6
checkbox input "true"
click at [186, 154] on input "checkbox" at bounding box center [186, 151] width 6 height 6
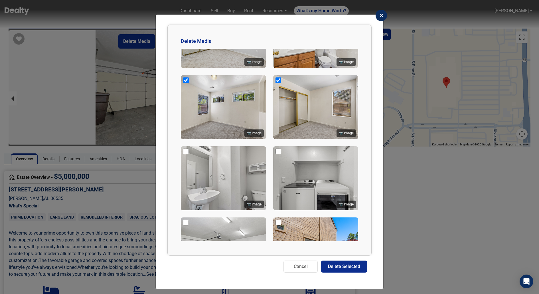
checkbox input "true"
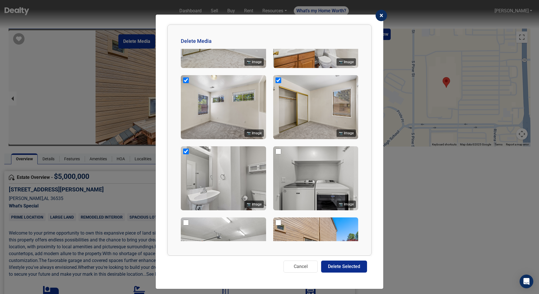
click at [277, 154] on input "checkbox" at bounding box center [279, 151] width 6 height 6
checkbox input "true"
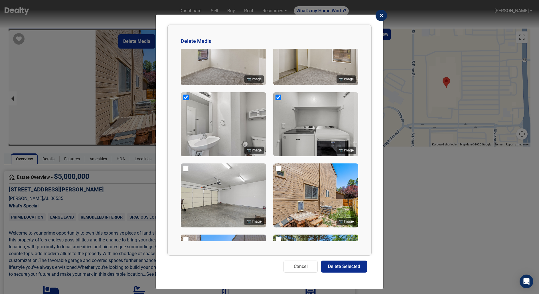
scroll to position [2063, 0]
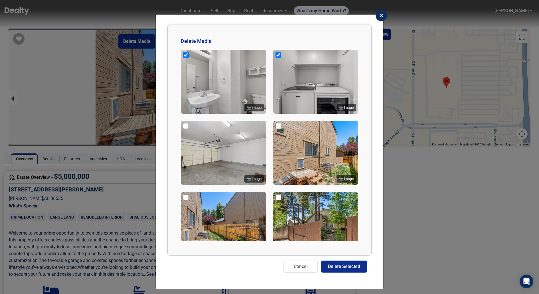
click at [183, 129] on input "checkbox" at bounding box center [186, 126] width 6 height 6
checkbox input "true"
click at [183, 200] on input "checkbox" at bounding box center [186, 197] width 6 height 6
checkbox input "true"
click at [278, 129] on input "checkbox" at bounding box center [279, 126] width 6 height 6
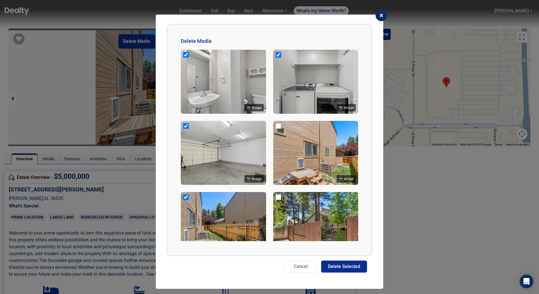
checkbox input "true"
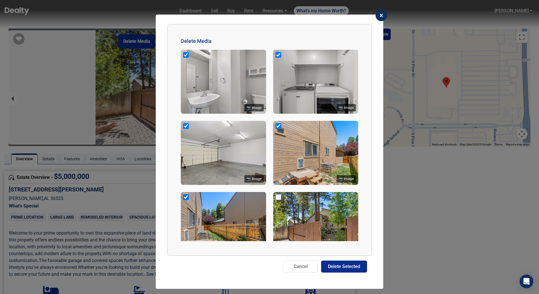
click at [279, 200] on input "checkbox" at bounding box center [279, 197] width 6 height 6
checkbox input "true"
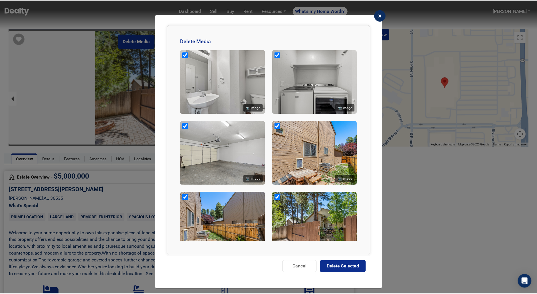
scroll to position [2087, 0]
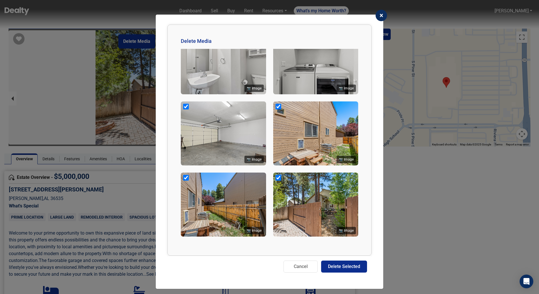
click at [328, 266] on button "Delete Selected" at bounding box center [344, 266] width 46 height 12
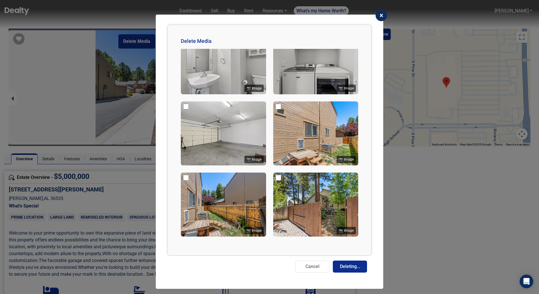
checkbox input "false"
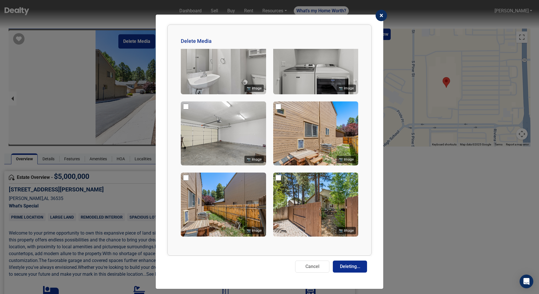
checkbox input "false"
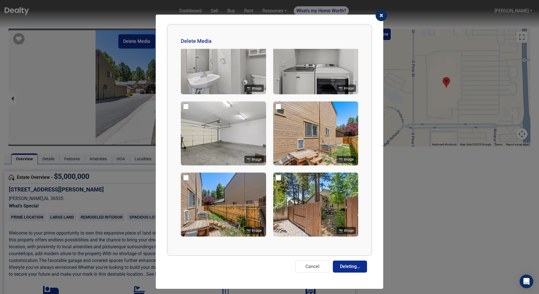
checkbox input "false"
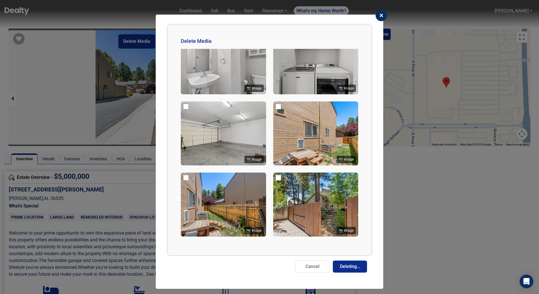
checkbox input "false"
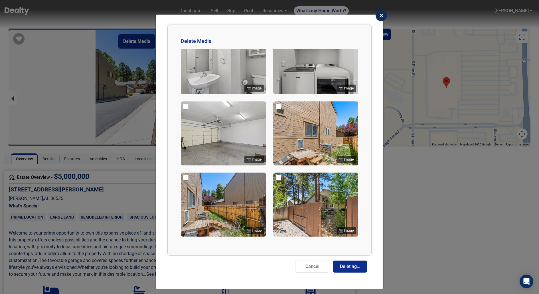
checkbox input "false"
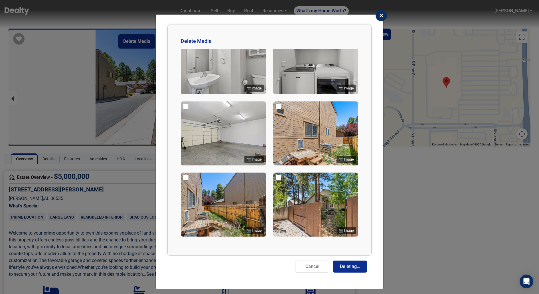
checkbox input "false"
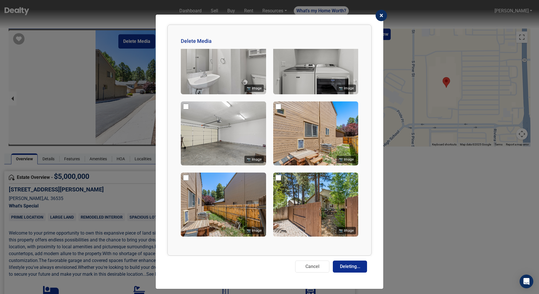
checkbox input "false"
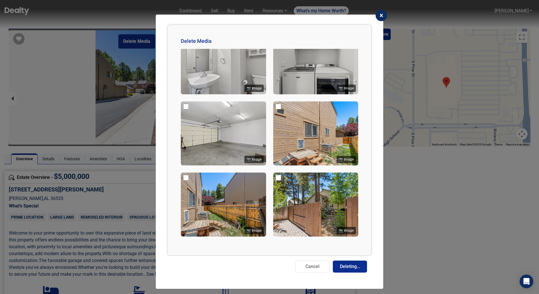
checkbox input "false"
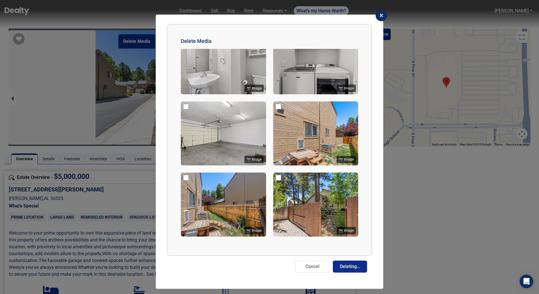
checkbox input "false"
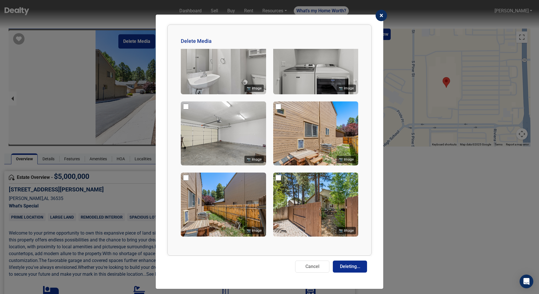
checkbox input "false"
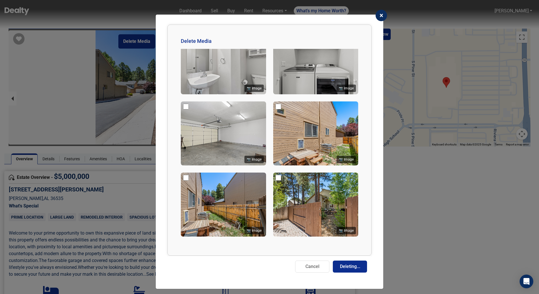
checkbox input "false"
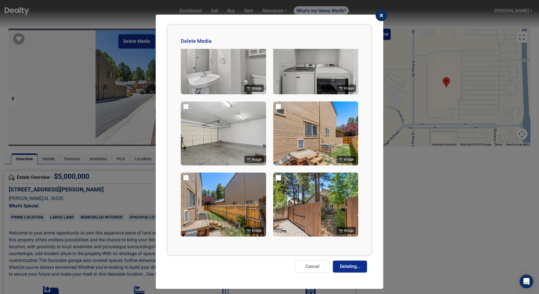
checkbox input "false"
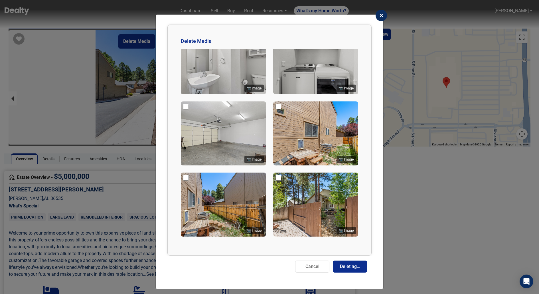
checkbox input "false"
